Goal: Task Accomplishment & Management: Manage account settings

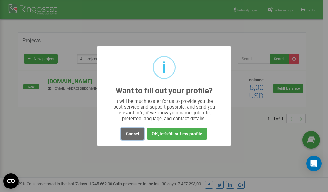
click at [132, 132] on button "Cancel" at bounding box center [132, 134] width 23 height 12
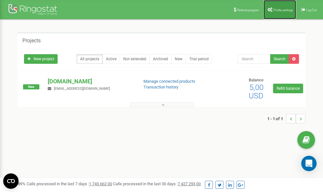
click at [281, 9] on span "Profile settings" at bounding box center [284, 10] width 20 height 4
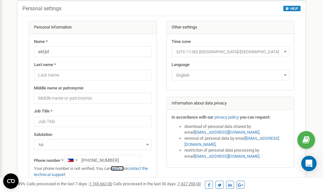
click at [119, 169] on link "verify it" at bounding box center [117, 168] width 13 height 5
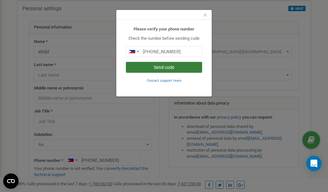
click at [170, 67] on button "Send code" at bounding box center [164, 67] width 76 height 11
